Goal: Manage account settings

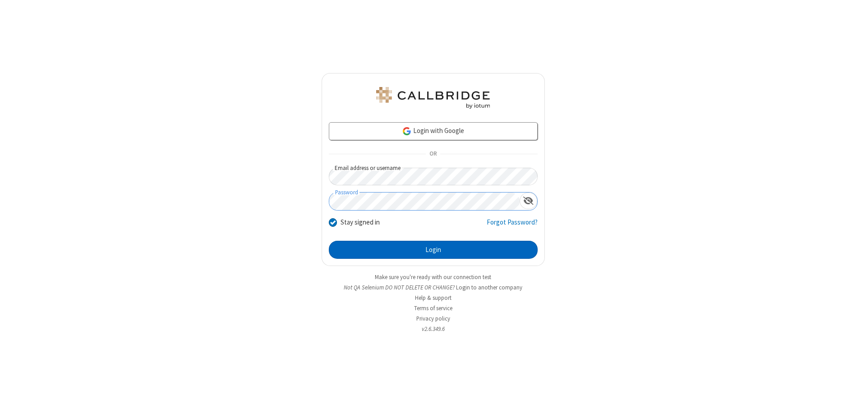
click at [433, 250] on button "Login" at bounding box center [433, 250] width 209 height 18
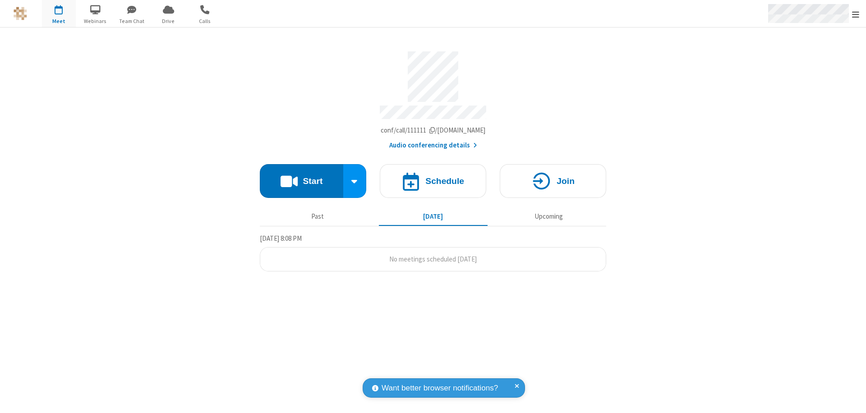
click at [855, 14] on span "Open menu" at bounding box center [855, 14] width 7 height 9
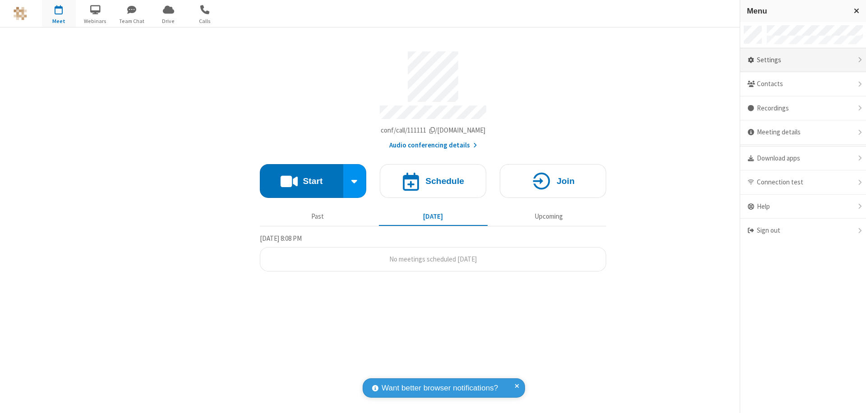
click at [802, 60] on div "Settings" at bounding box center [803, 60] width 126 height 24
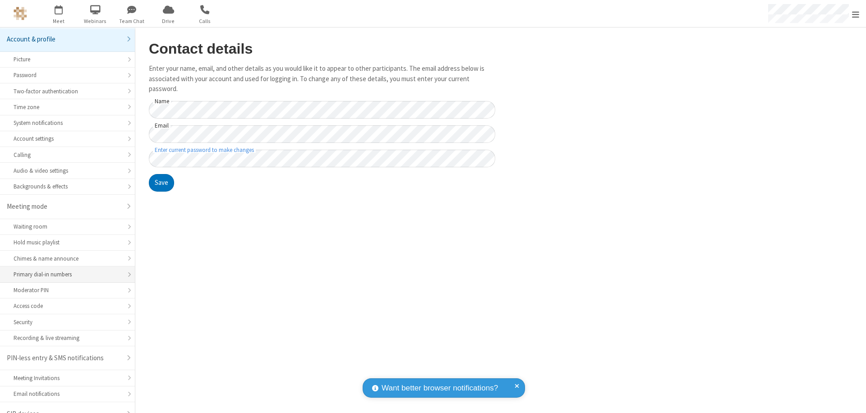
click at [64, 270] on div "Primary dial-in numbers" at bounding box center [68, 274] width 108 height 9
